Goal: Navigation & Orientation: Find specific page/section

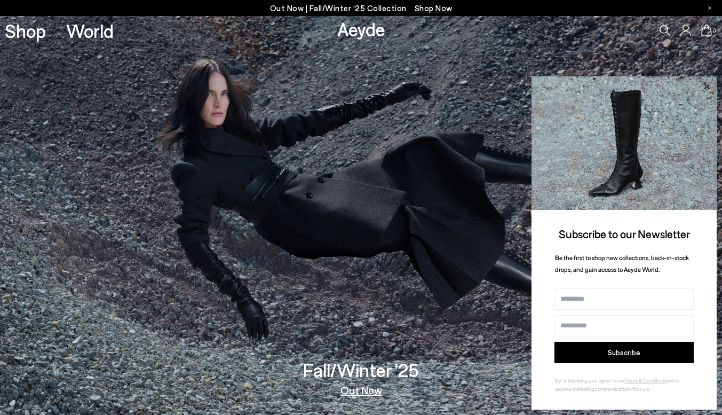
click at [712, 91] on icon at bounding box center [707, 87] width 14 height 14
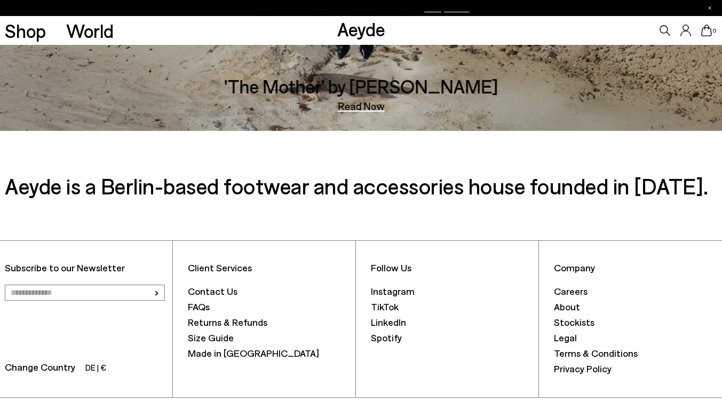
scroll to position [1749, 0]
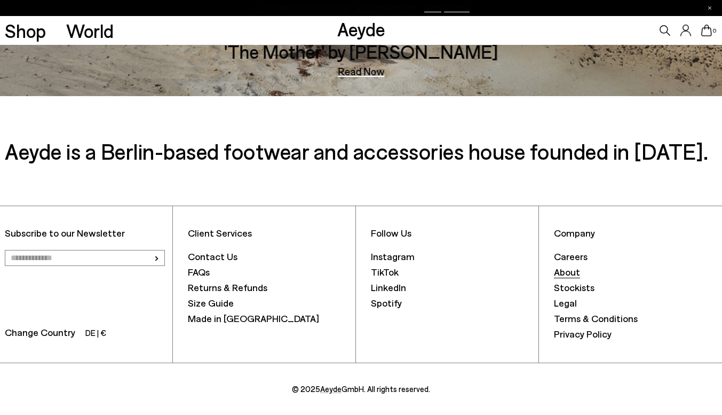
click at [568, 270] on font "About" at bounding box center [567, 272] width 26 height 12
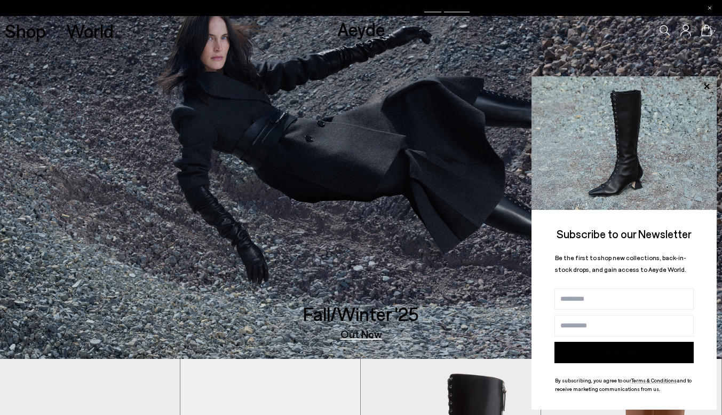
scroll to position [0, 0]
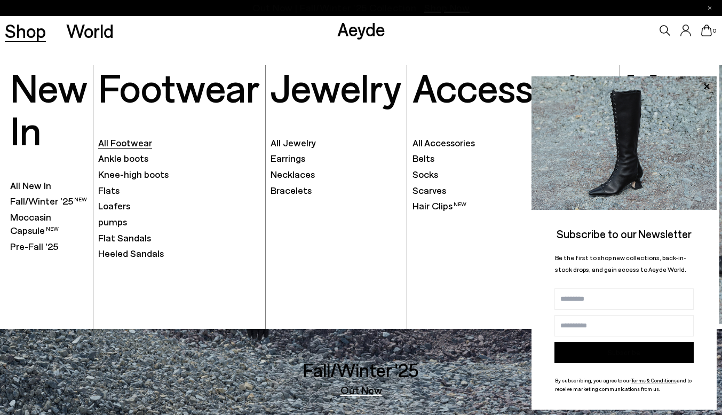
click at [114, 147] on font "All Footwear" at bounding box center [125, 143] width 54 height 12
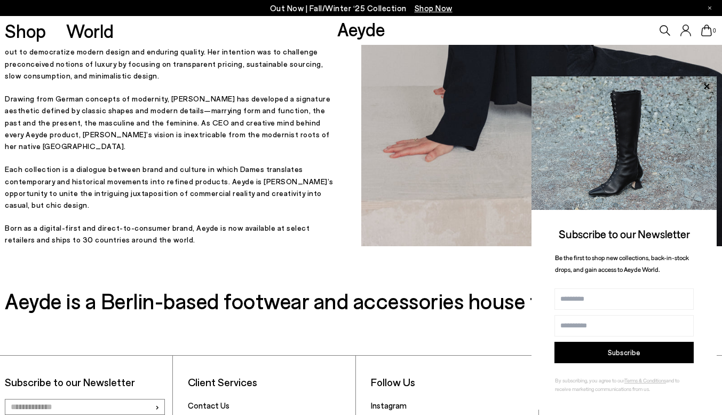
scroll to position [268, 0]
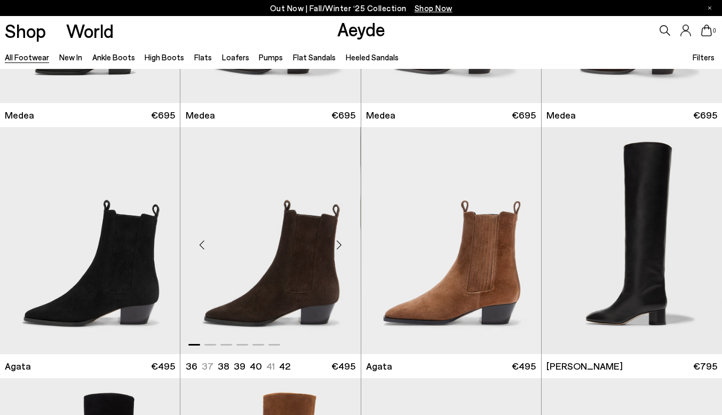
scroll to position [193, 0]
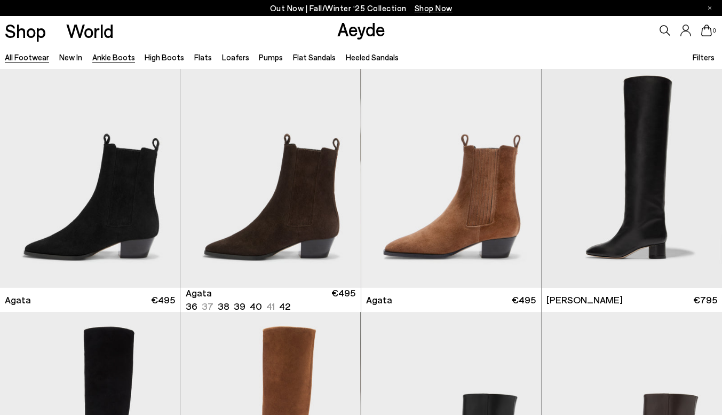
scroll to position [279, 0]
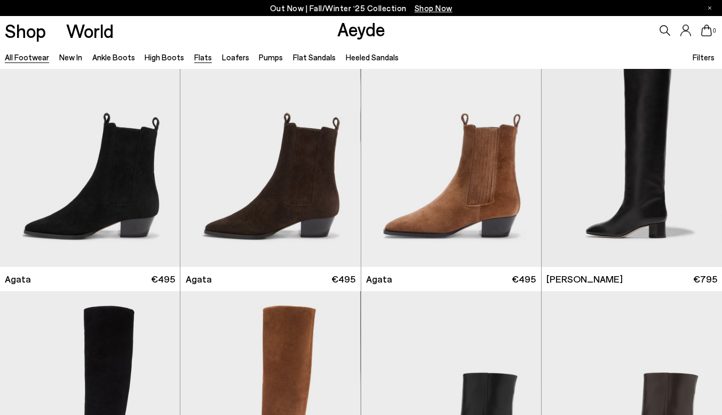
click at [197, 58] on link "Flats" at bounding box center [203, 57] width 18 height 10
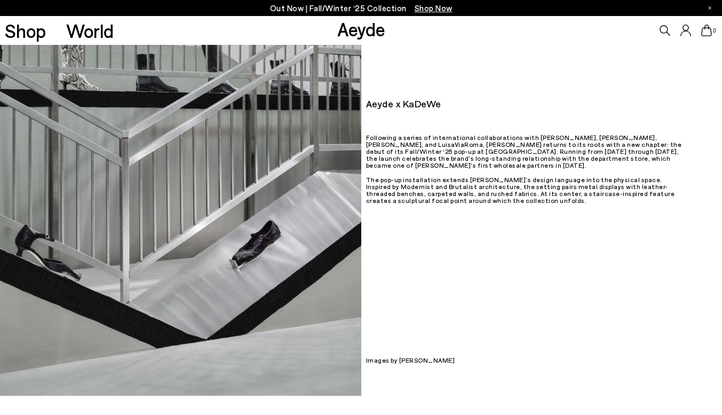
scroll to position [135, 0]
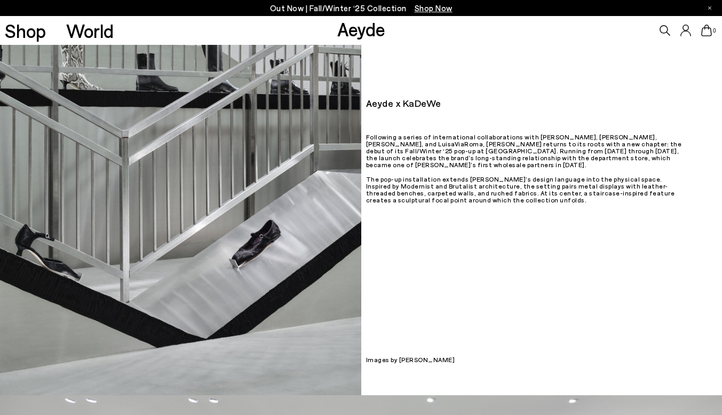
click at [448, 132] on div "Aeyde x KaDeWe Following a series of international collaborations with Selfridg…" at bounding box center [541, 152] width 361 height 122
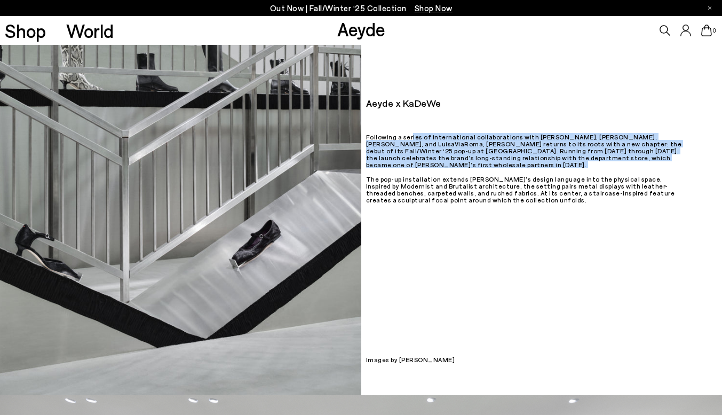
click at [448, 132] on div "Aeyde x KaDeWe Following a series of international collaborations with Selfridg…" at bounding box center [541, 152] width 361 height 122
click at [462, 169] on p "Following a series of international collaborations with Selfridges, Le Bon Marc…" at bounding box center [524, 170] width 316 height 75
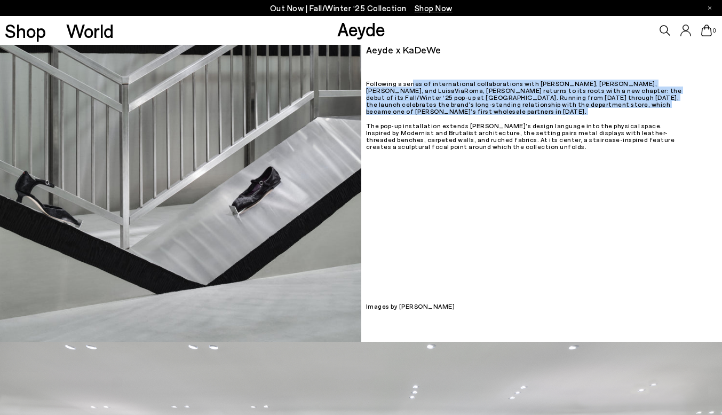
scroll to position [189, 0]
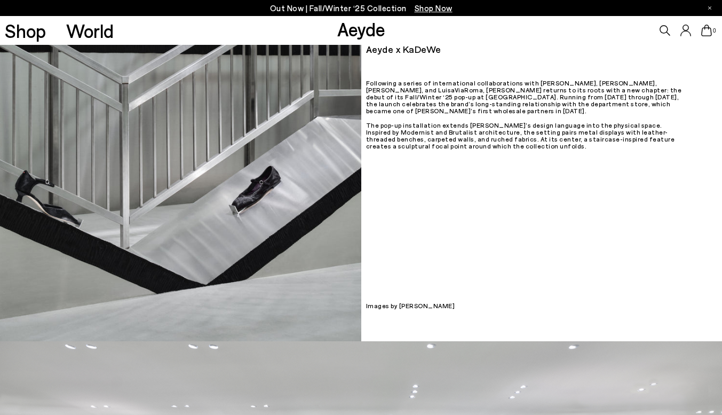
click at [462, 135] on p "Following a series of international collaborations with Selfridges, Le Bon Marc…" at bounding box center [524, 117] width 316 height 75
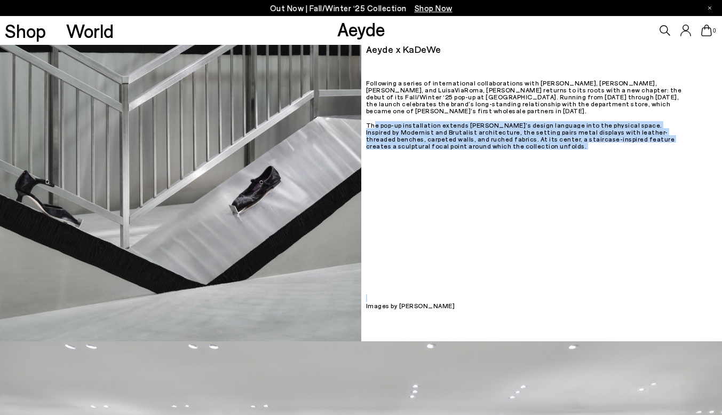
click at [462, 135] on p "Following a series of international collaborations with Selfridges, Le Bon Marc…" at bounding box center [524, 117] width 316 height 75
click at [489, 169] on div "Aeyde x KaDeWe The pop-up installation extends Aeyde’s design language into the…" at bounding box center [361, 98] width 722 height 485
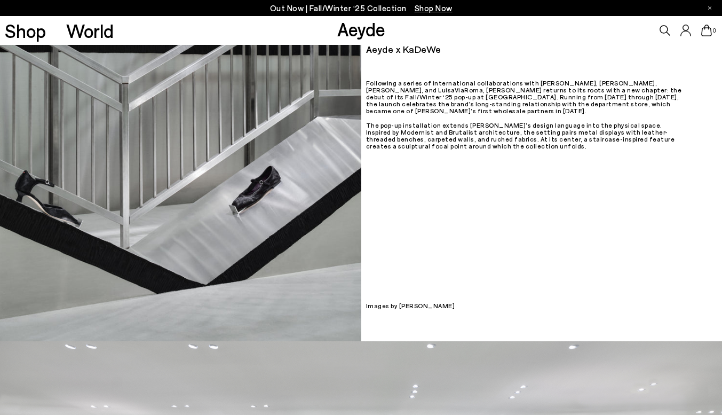
click at [489, 169] on div "Aeyde x KaDeWe The pop-up installation extends Aeyde’s design language into the…" at bounding box center [361, 98] width 722 height 485
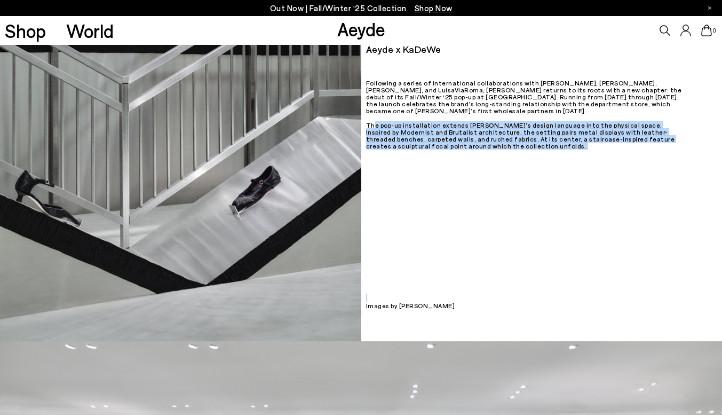
click at [489, 169] on div "Aeyde x KaDeWe The pop-up installation extends Aeyde’s design language into the…" at bounding box center [361, 98] width 722 height 485
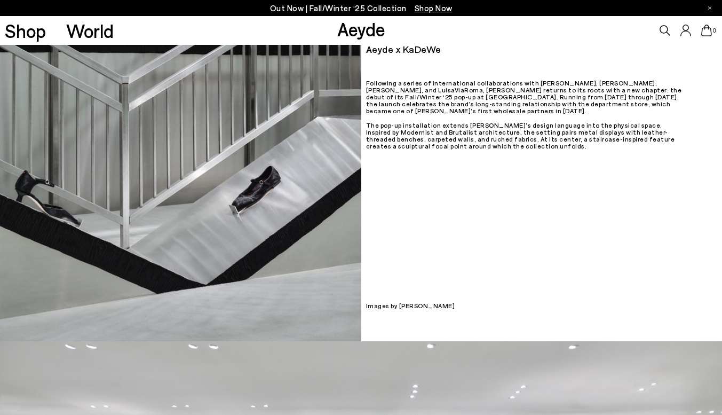
click at [499, 115] on p "Following a series of international collaborations with Selfridges, Le Bon Marc…" at bounding box center [524, 117] width 316 height 75
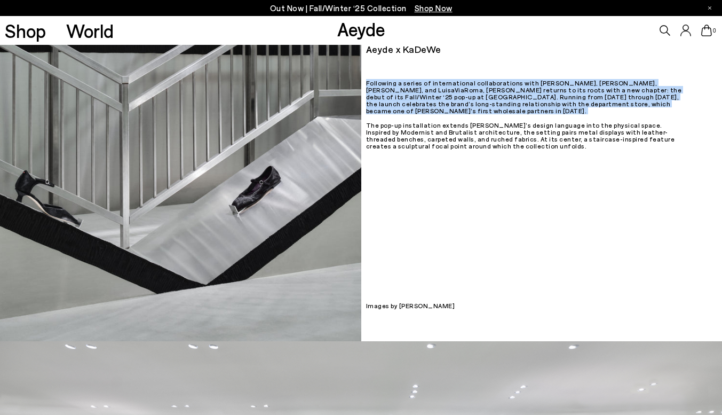
click at [499, 115] on p "Following a series of international collaborations with Selfridges, Le Bon Marc…" at bounding box center [524, 117] width 316 height 75
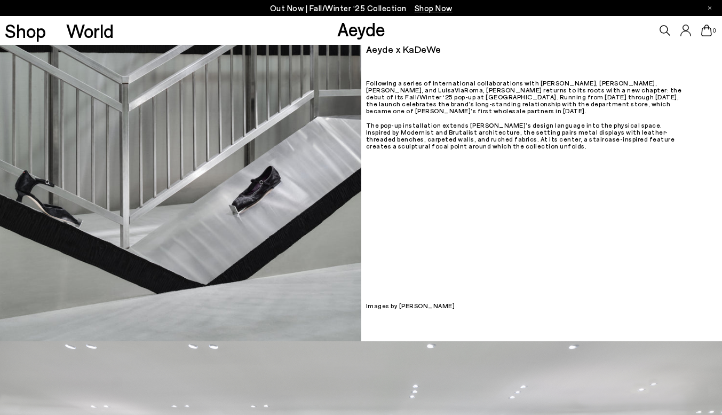
click at [497, 139] on p "Following a series of international collaborations with Selfridges, Le Bon Marc…" at bounding box center [524, 117] width 316 height 75
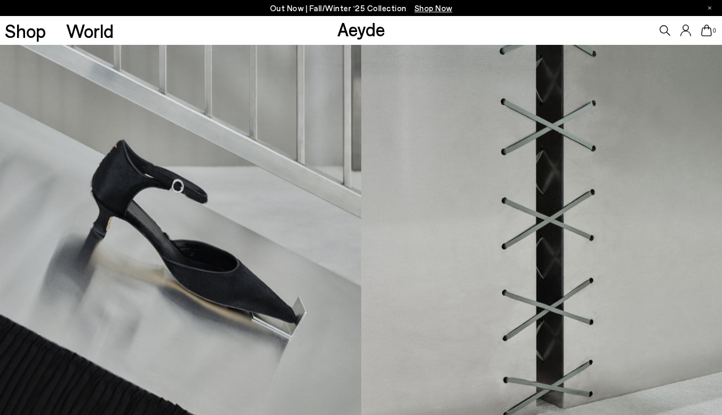
scroll to position [968, 0]
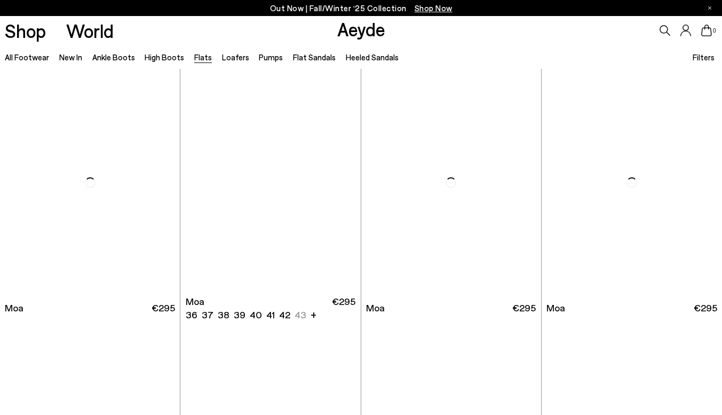
scroll to position [1763, 0]
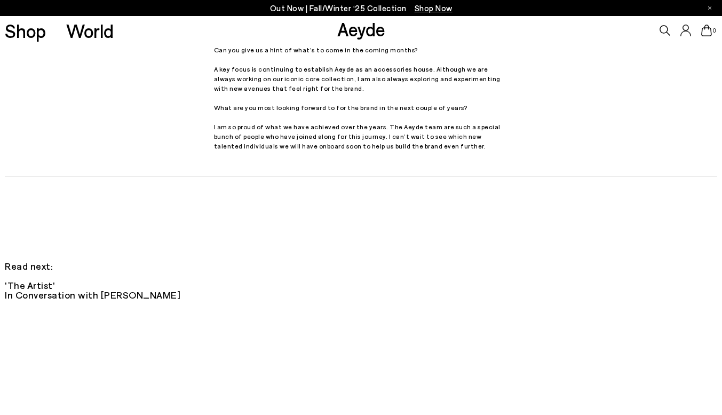
scroll to position [1453, 0]
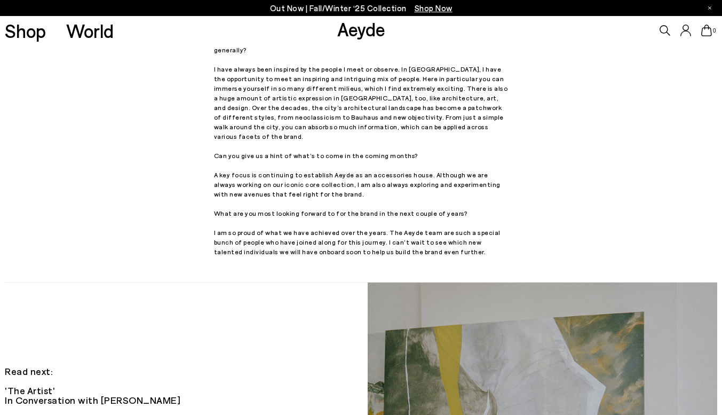
click at [224, 131] on div "How does the brand update connect to the new collection? The new brand CI is mo…" at bounding box center [361, 59] width 295 height 394
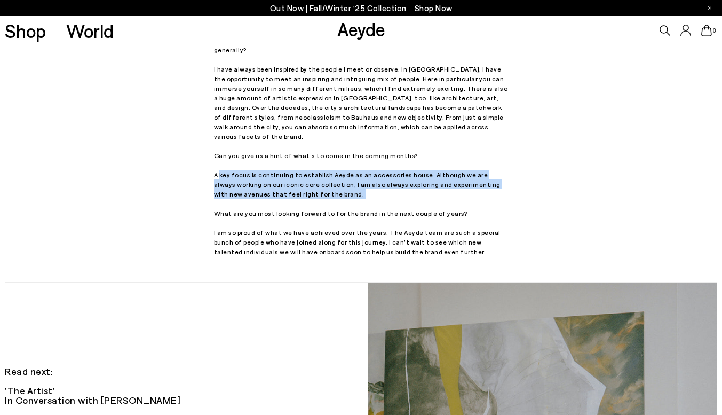
click at [224, 131] on div "How does the brand update connect to the new collection? The new brand CI is mo…" at bounding box center [361, 59] width 295 height 394
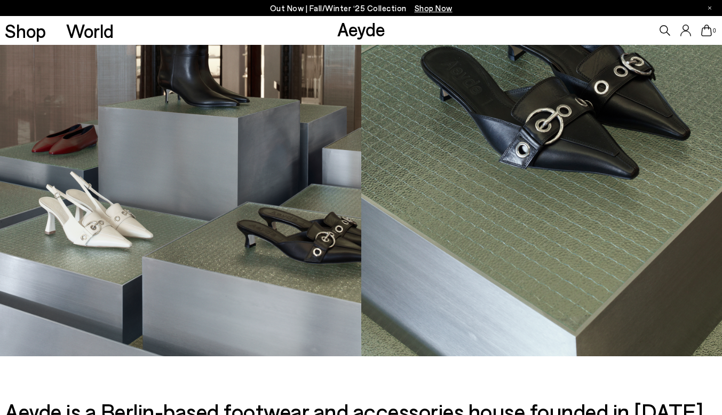
scroll to position [659, 0]
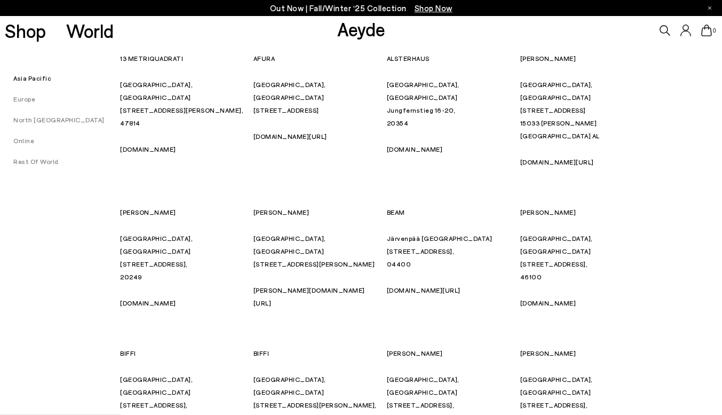
scroll to position [853, 0]
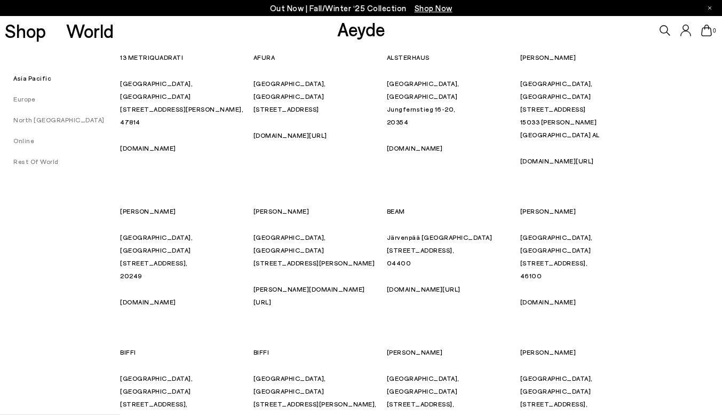
click at [23, 98] on link "Europe" at bounding box center [17, 98] width 35 height 7
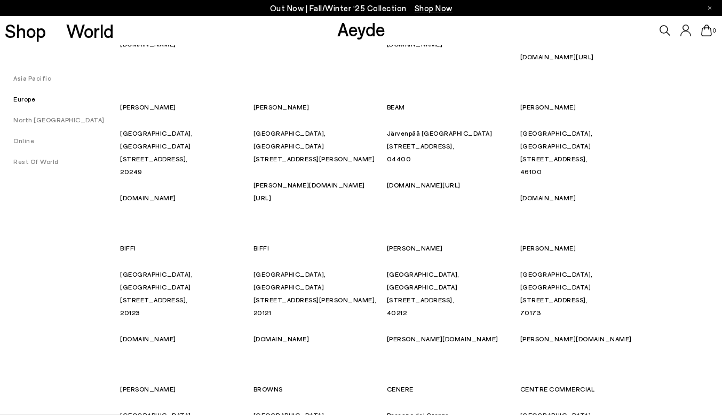
scroll to position [961, 0]
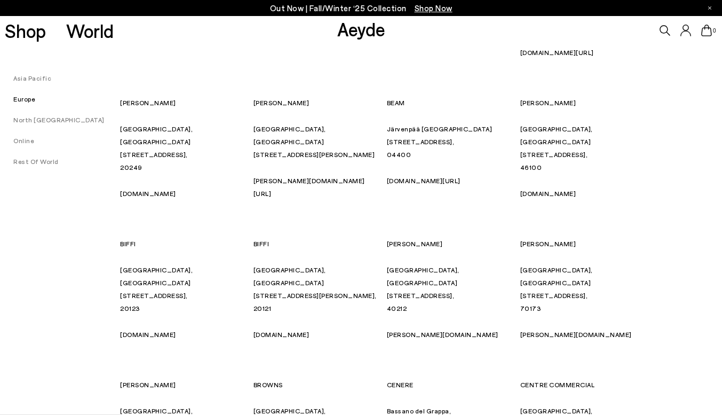
click at [42, 120] on link "North America" at bounding box center [52, 119] width 105 height 7
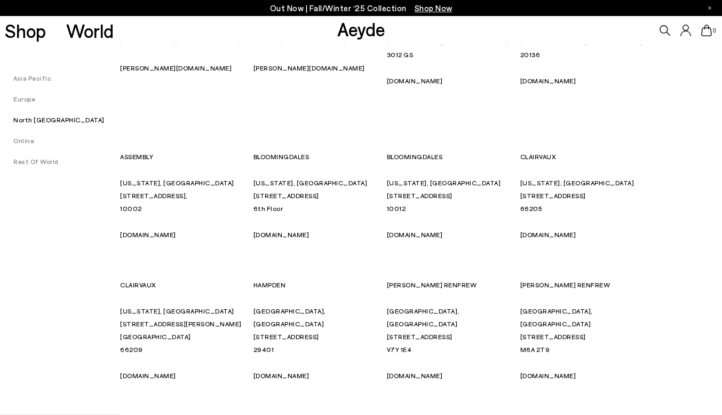
scroll to position [5097, 0]
click at [30, 140] on link "Online" at bounding box center [17, 140] width 34 height 7
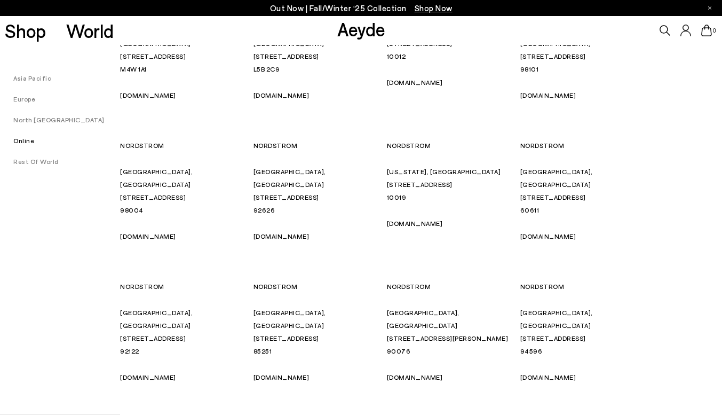
scroll to position [5547, 0]
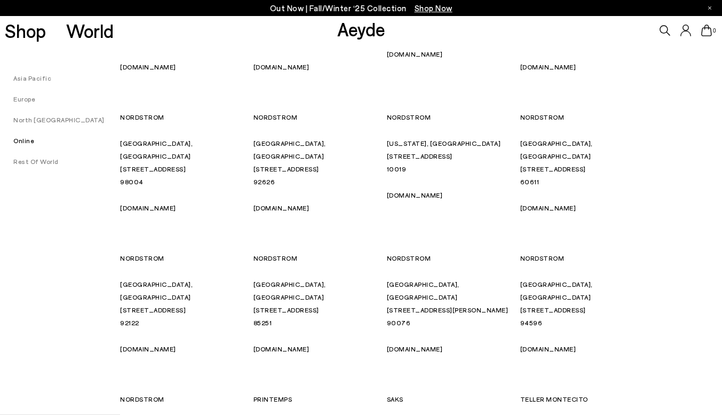
click at [29, 165] on link "Rest Of World" at bounding box center [29, 161] width 59 height 7
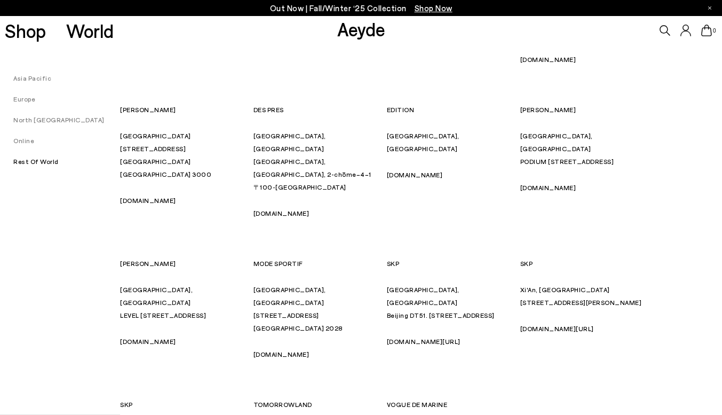
scroll to position [0, 0]
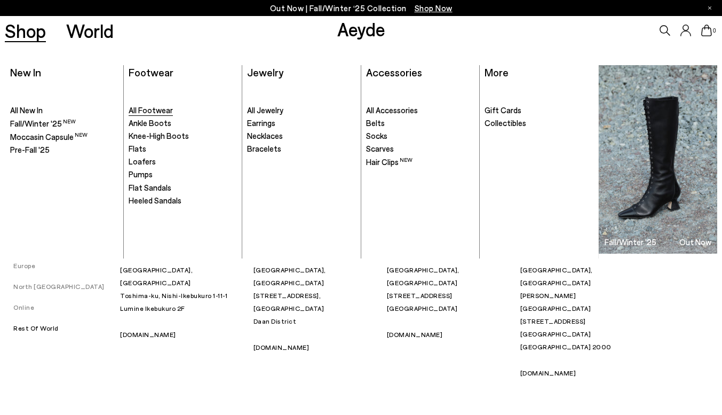
click at [145, 113] on span "All Footwear" at bounding box center [151, 110] width 44 height 10
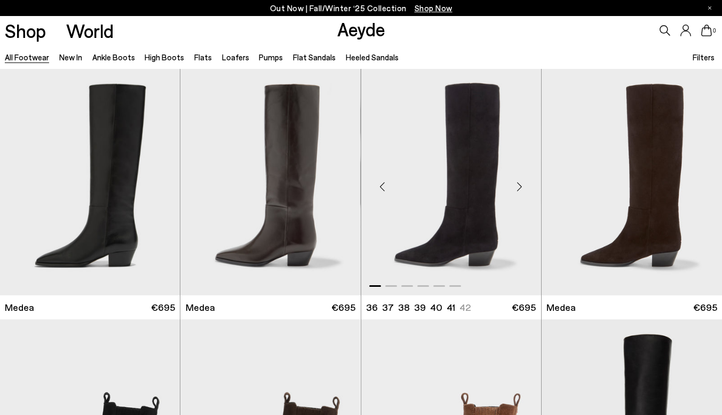
scroll to position [473, 0]
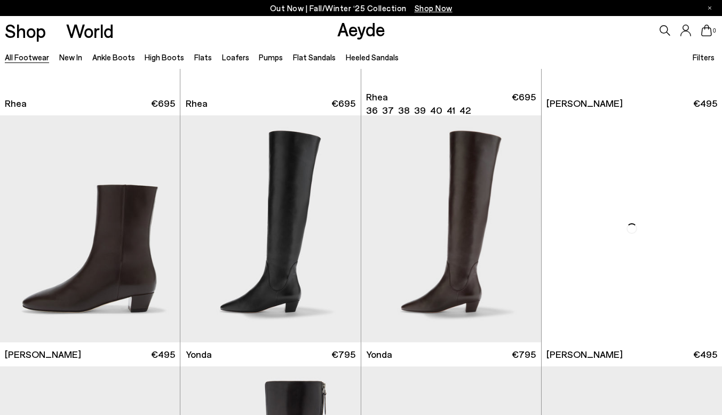
scroll to position [1923, 0]
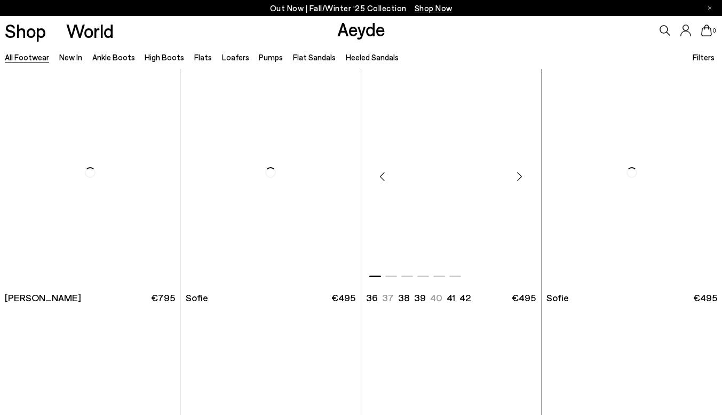
scroll to position [3025, 0]
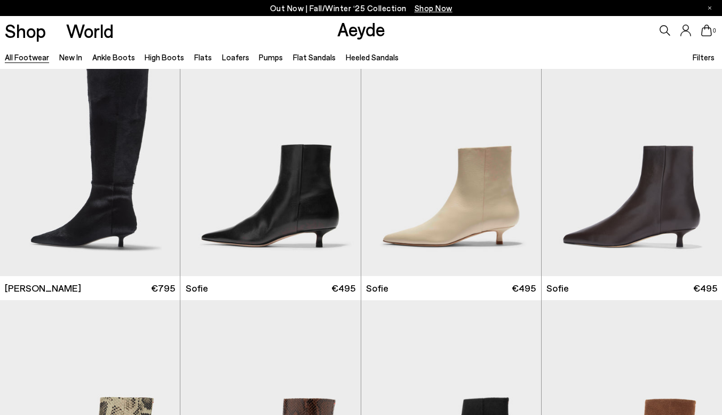
click at [701, 44] on div "0" at bounding box center [602, 30] width 241 height 29
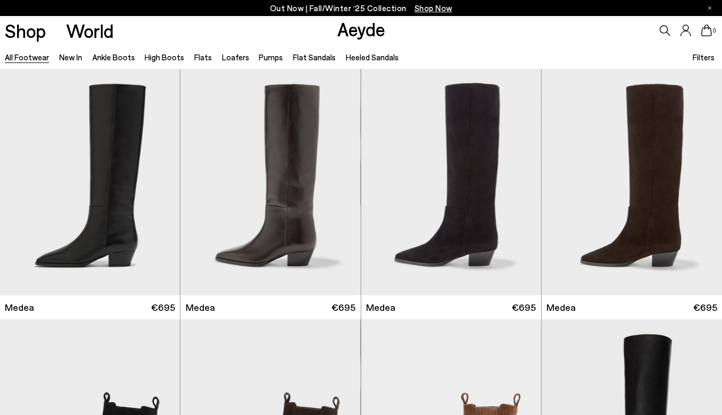
click at [702, 58] on span "Filters" at bounding box center [704, 57] width 22 height 10
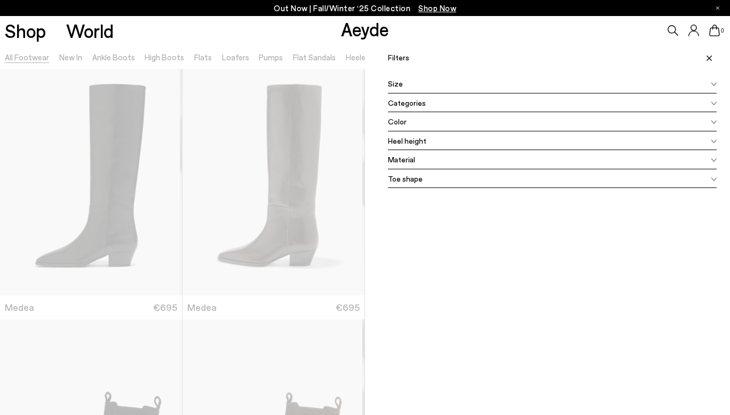
click at [702, 64] on span at bounding box center [708, 57] width 18 height 23
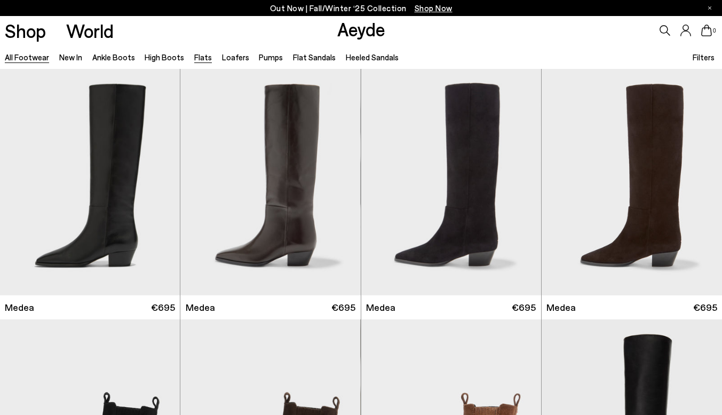
click at [196, 61] on link "Flats" at bounding box center [203, 57] width 18 height 10
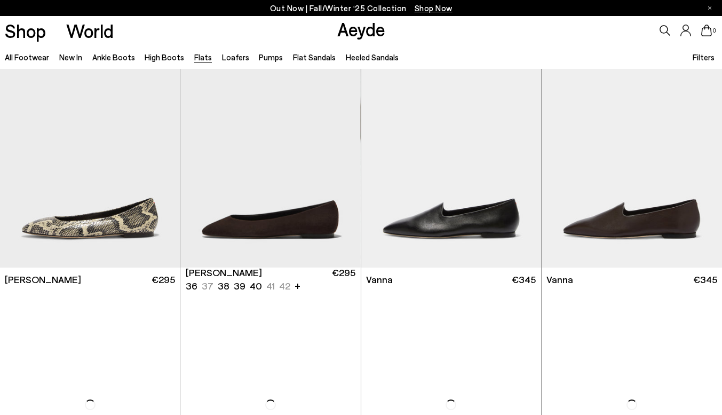
scroll to position [305, 0]
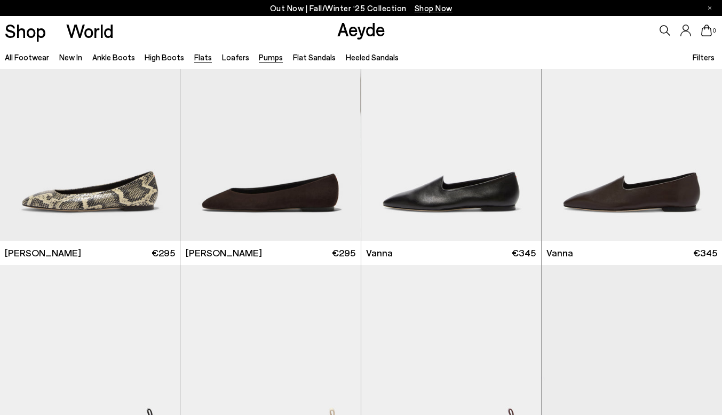
click at [271, 57] on link "Pumps" at bounding box center [271, 57] width 24 height 10
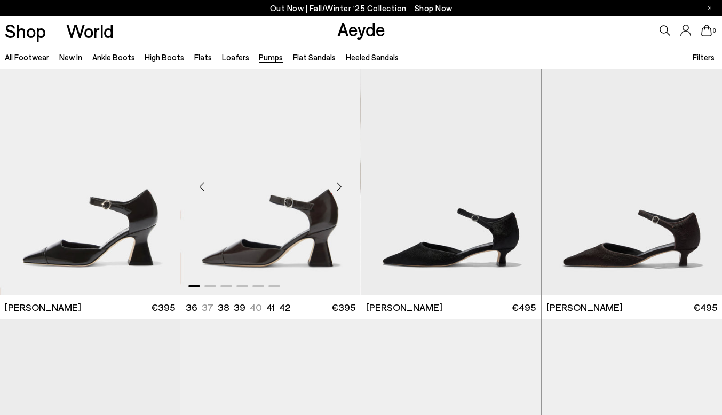
scroll to position [34, 0]
